Goal: Task Accomplishment & Management: Use online tool/utility

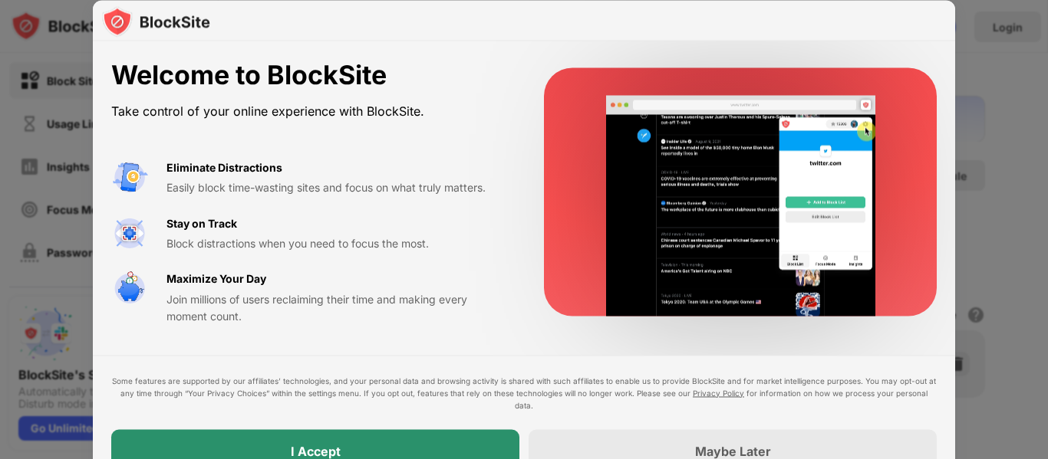
click at [477, 442] on div "I Accept" at bounding box center [315, 450] width 408 height 43
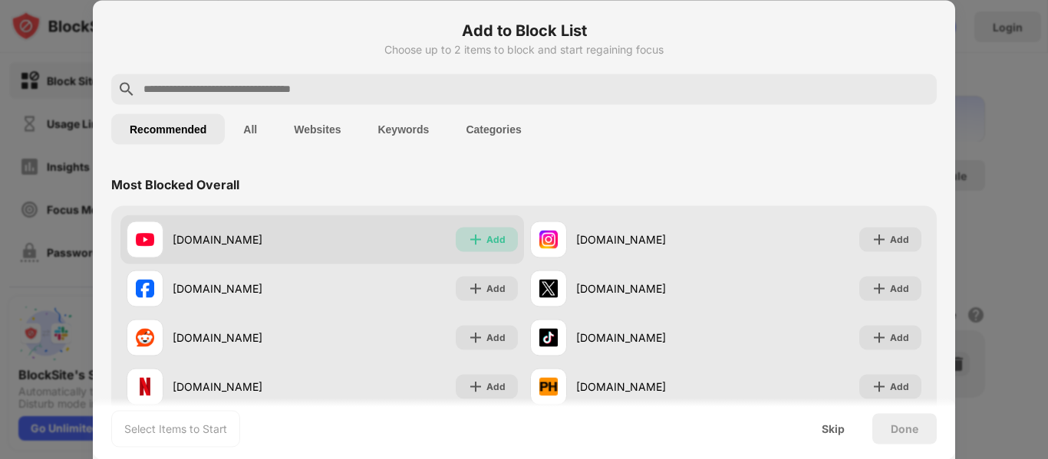
click at [476, 234] on img at bounding box center [475, 239] width 15 height 15
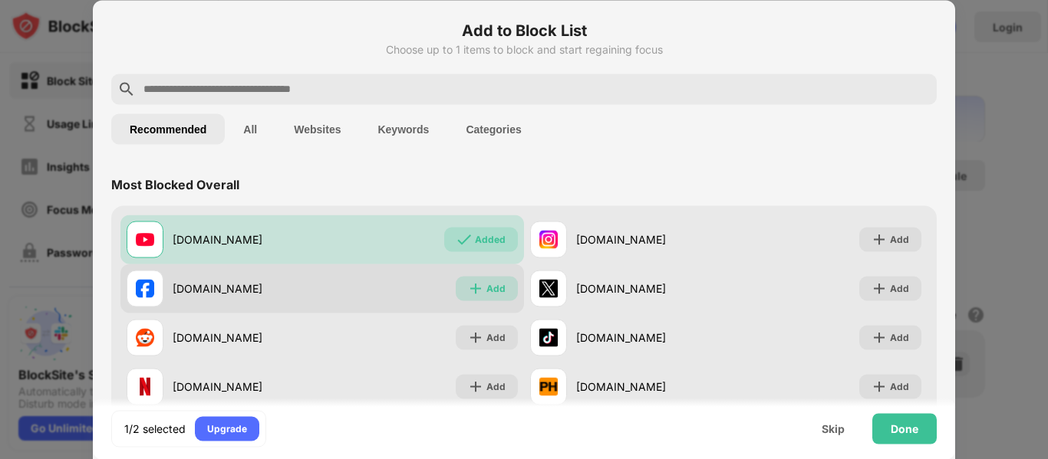
click at [479, 284] on div "Add" at bounding box center [487, 288] width 62 height 25
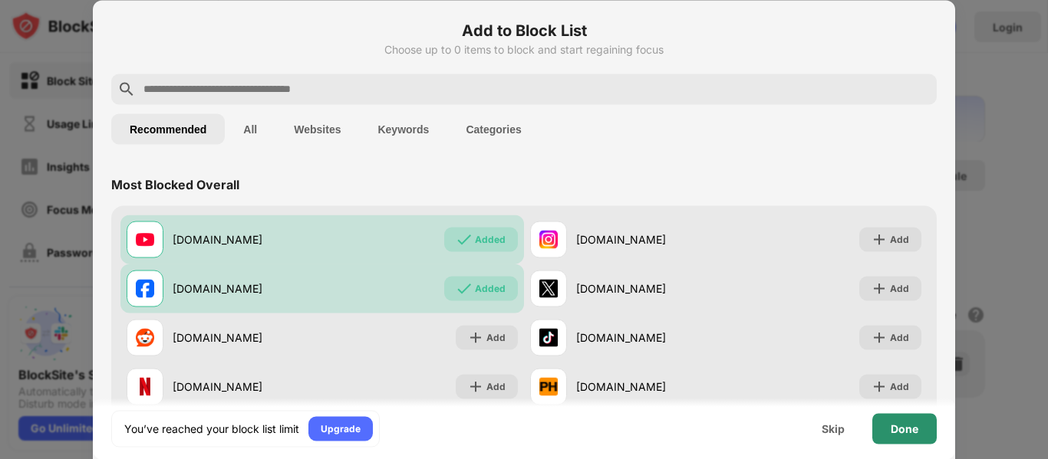
click at [906, 433] on div "Done" at bounding box center [904, 429] width 28 height 12
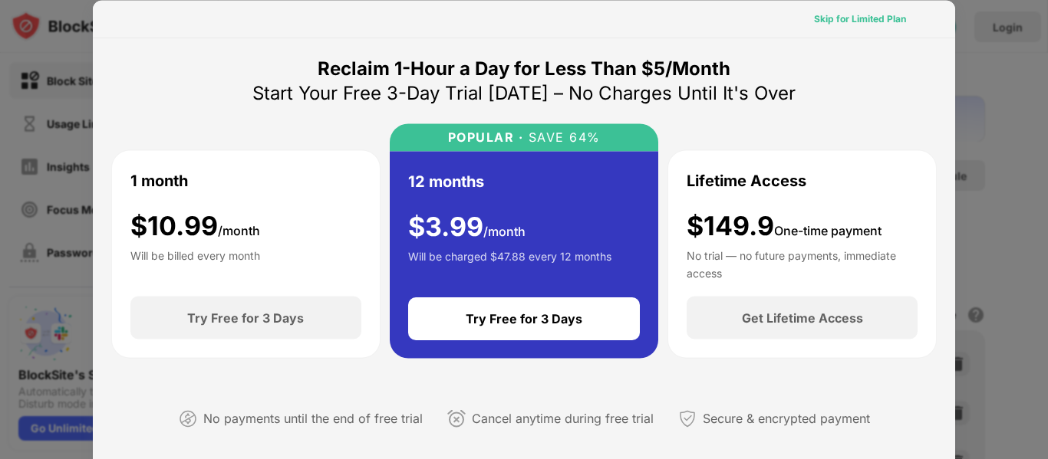
click at [861, 13] on div "Skip for Limited Plan" at bounding box center [860, 18] width 92 height 15
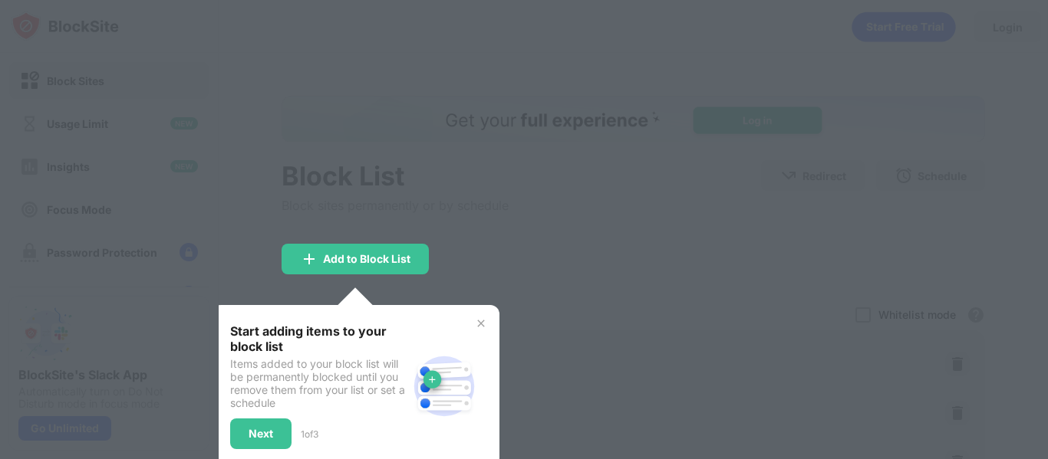
click at [478, 328] on img at bounding box center [481, 323] width 12 height 12
